Goal: Information Seeking & Learning: Learn about a topic

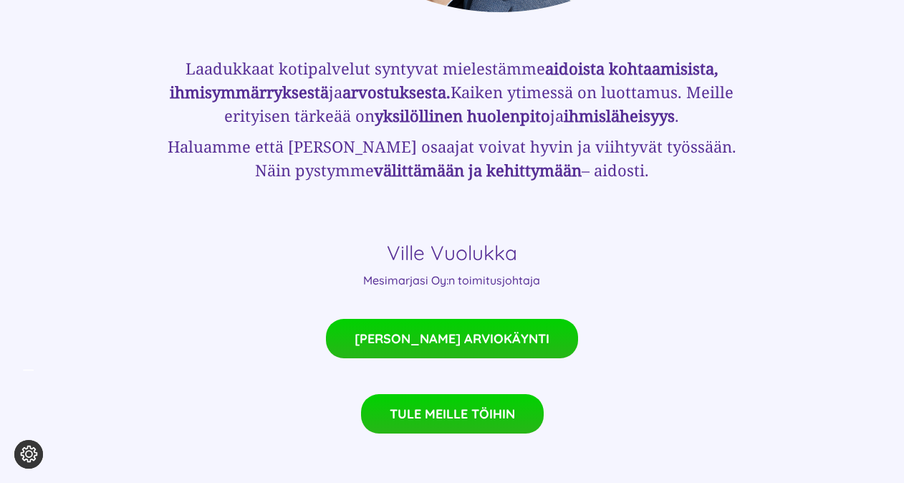
scroll to position [971, 0]
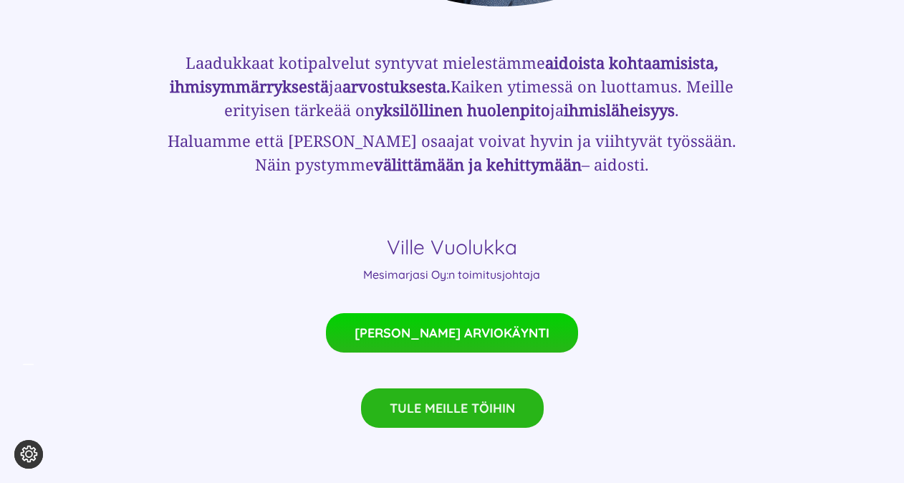
click at [448, 400] on span "TULE MEILLE TÖIHIN" at bounding box center [452, 407] width 125 height 15
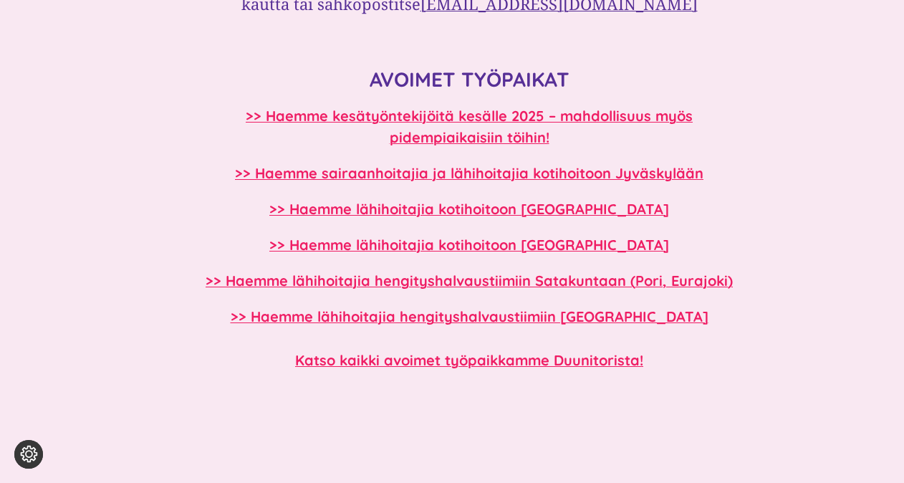
scroll to position [1224, 0]
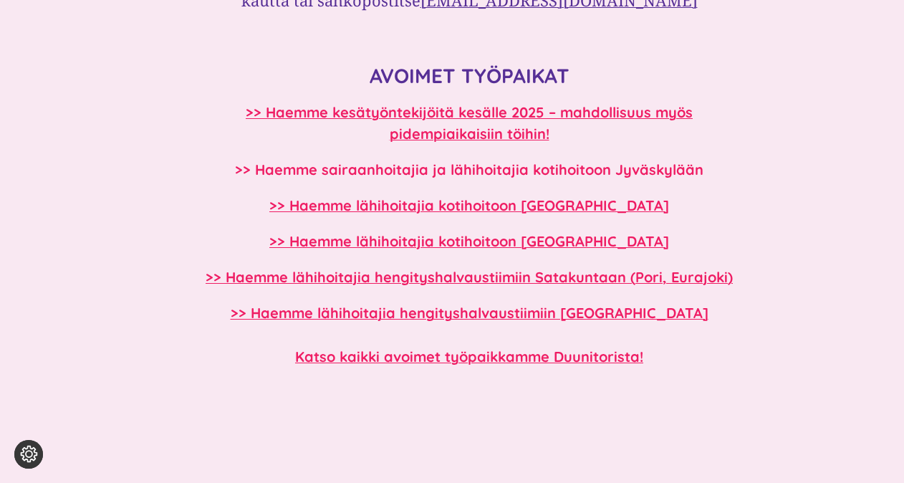
click at [529, 163] on b ">> Haemme sairaanhoitajia ja lähihoitajia kotihoitoon Jyväskylään" at bounding box center [469, 169] width 468 height 18
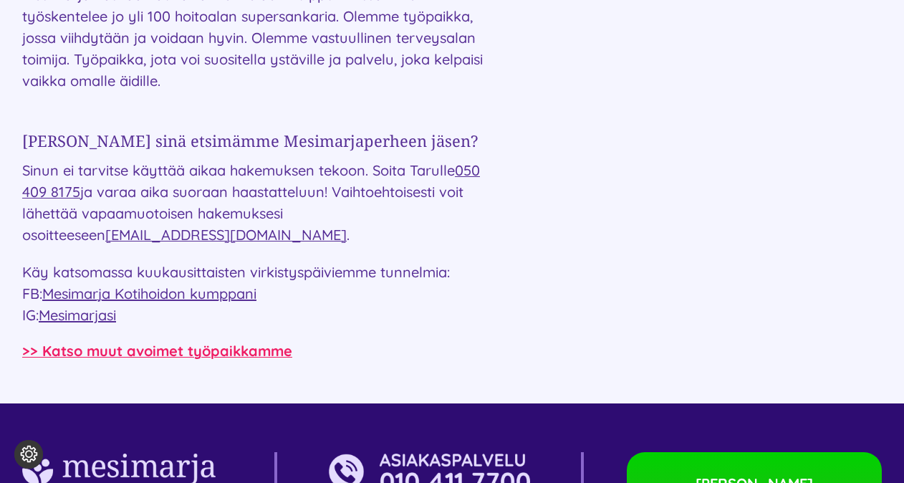
scroll to position [2092, 0]
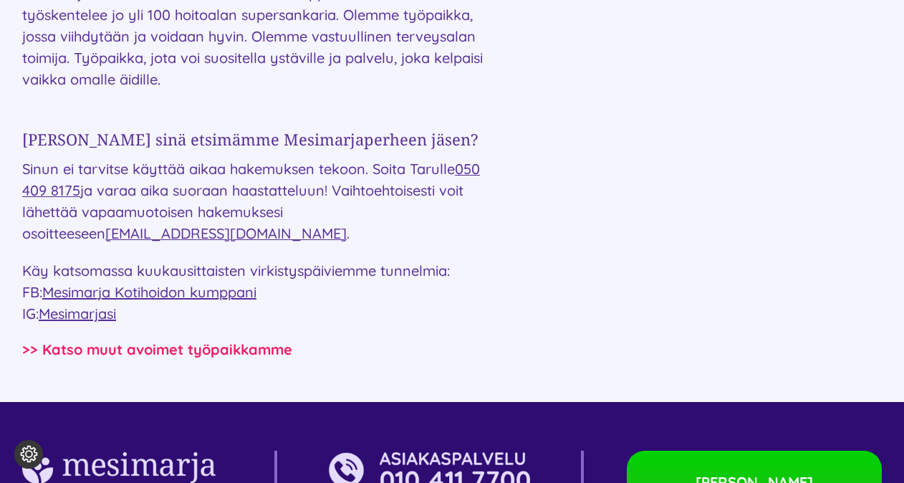
click at [251, 340] on b ">> Katso muut avoimet työpaikkamme" at bounding box center [157, 349] width 270 height 18
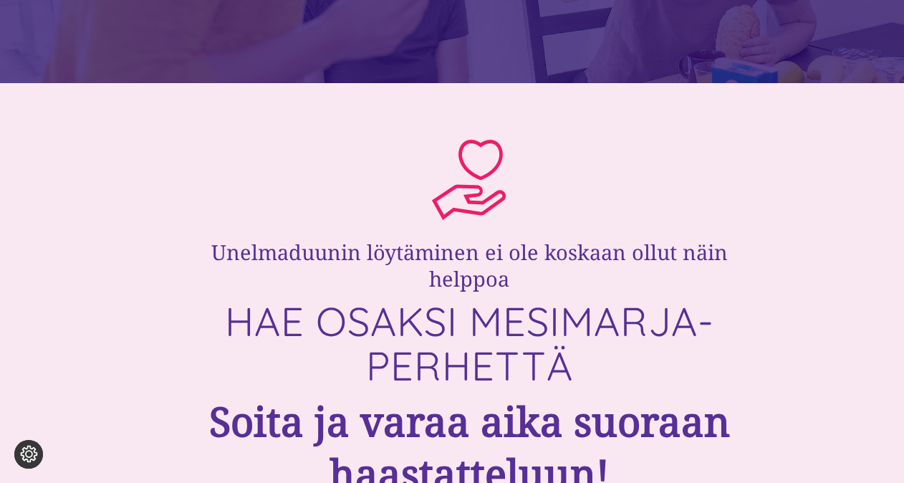
scroll to position [207, 0]
